Goal: Transaction & Acquisition: Book appointment/travel/reservation

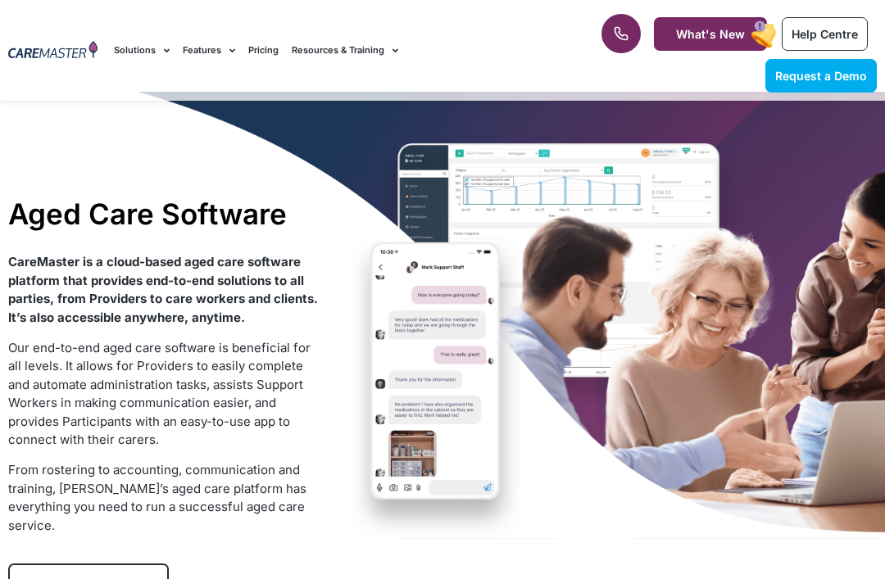
scroll to position [18, 0]
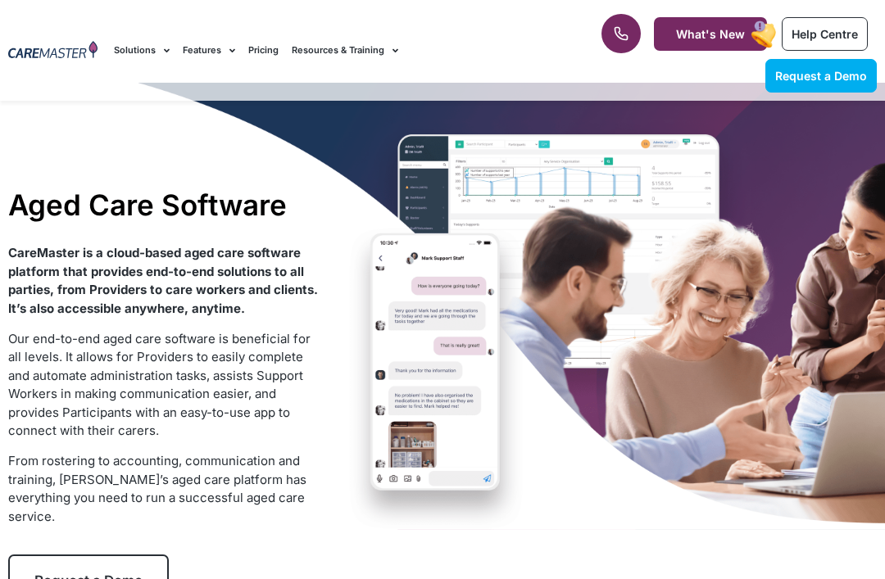
click at [837, 80] on span "Request a Demo" at bounding box center [821, 76] width 92 height 14
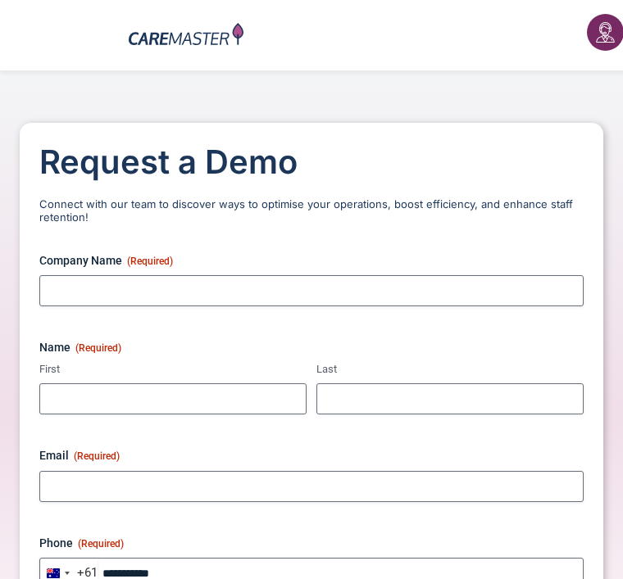
click at [506, 79] on div "Request a Demo Connect with our team to discover ways to optimise your operatio…" at bounding box center [311, 427] width 623 height 714
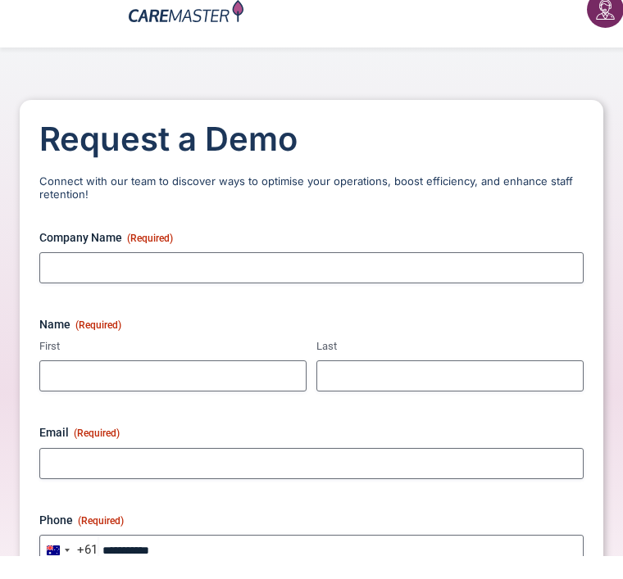
click at [178, 84] on div "Request a Demo Connect with our team to discover ways to optimise your operatio…" at bounding box center [311, 427] width 623 height 714
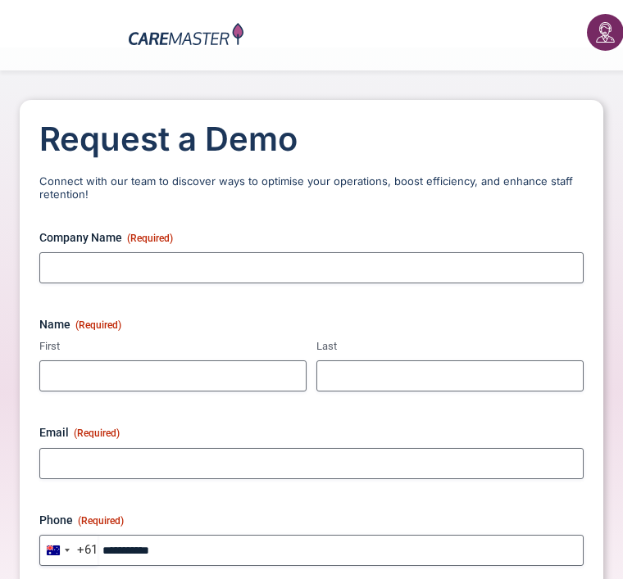
click at [297, 90] on div "Request a Demo Connect with our team to discover ways to optimise your operatio…" at bounding box center [311, 405] width 623 height 714
click at [296, 90] on div "Request a Demo Connect with our team to discover ways to optimise your operatio…" at bounding box center [311, 405] width 623 height 714
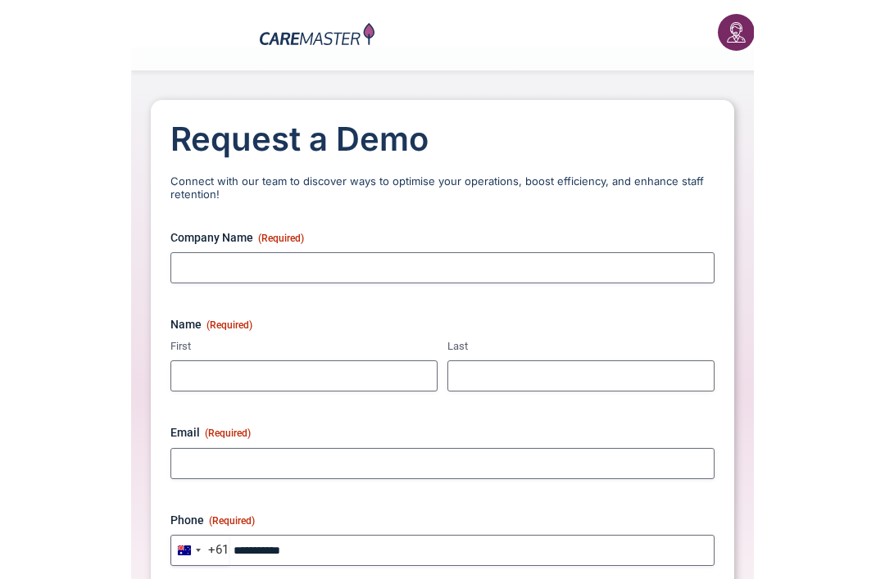
scroll to position [228, 0]
